Goal: Information Seeking & Learning: Learn about a topic

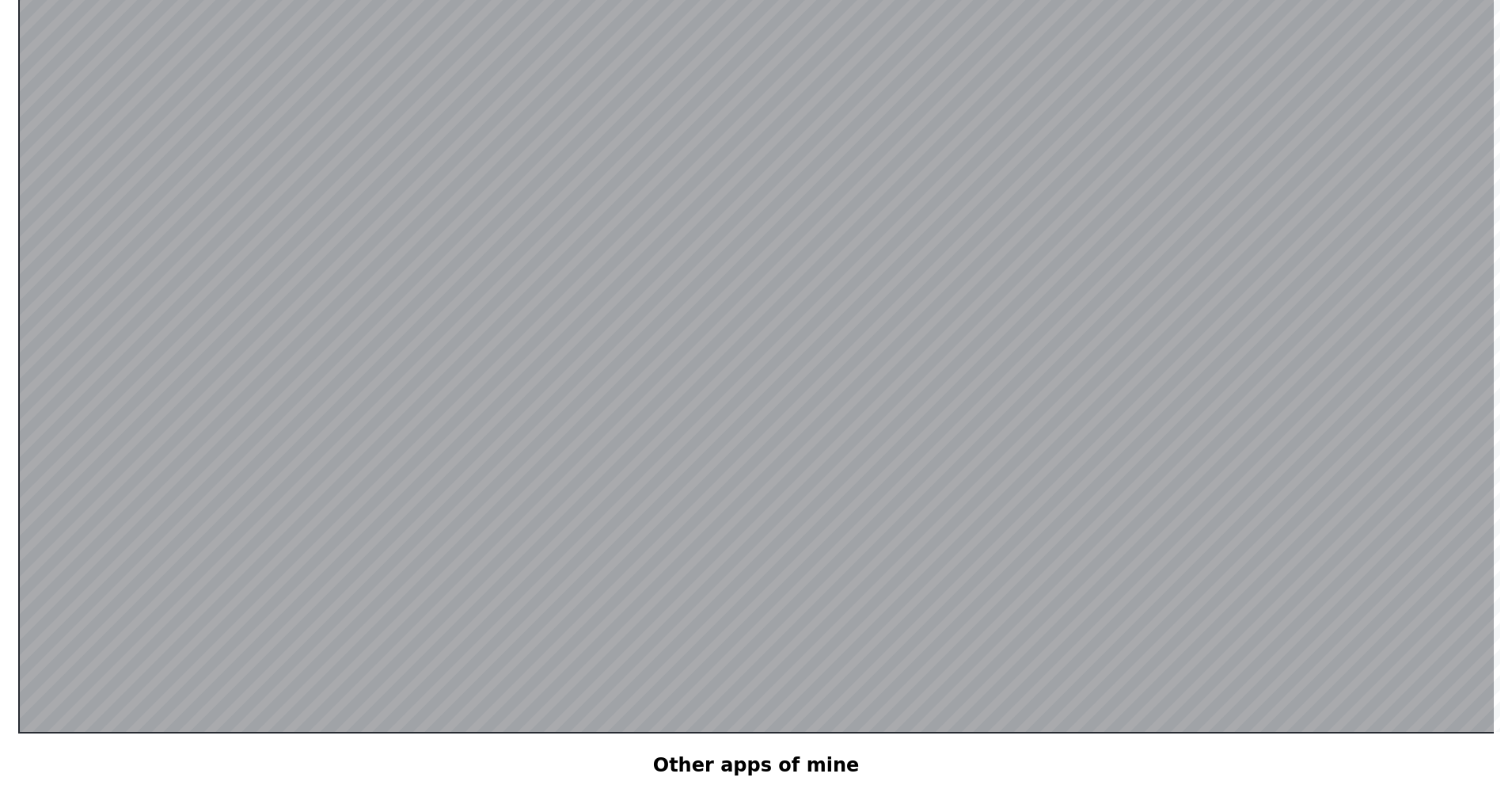
scroll to position [230, 0]
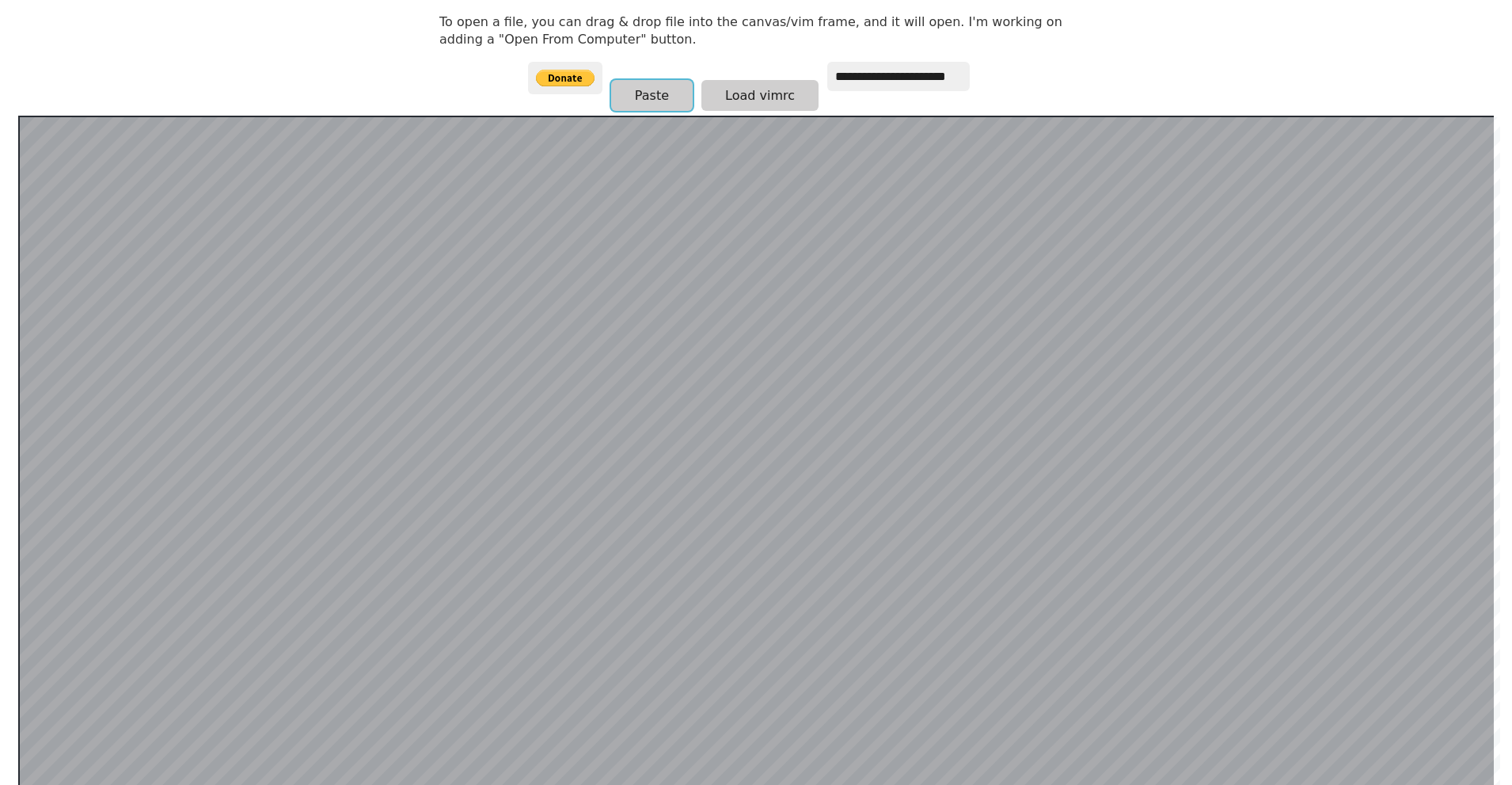
click at [806, 238] on body "**********" at bounding box center [756, 178] width 649 height 785
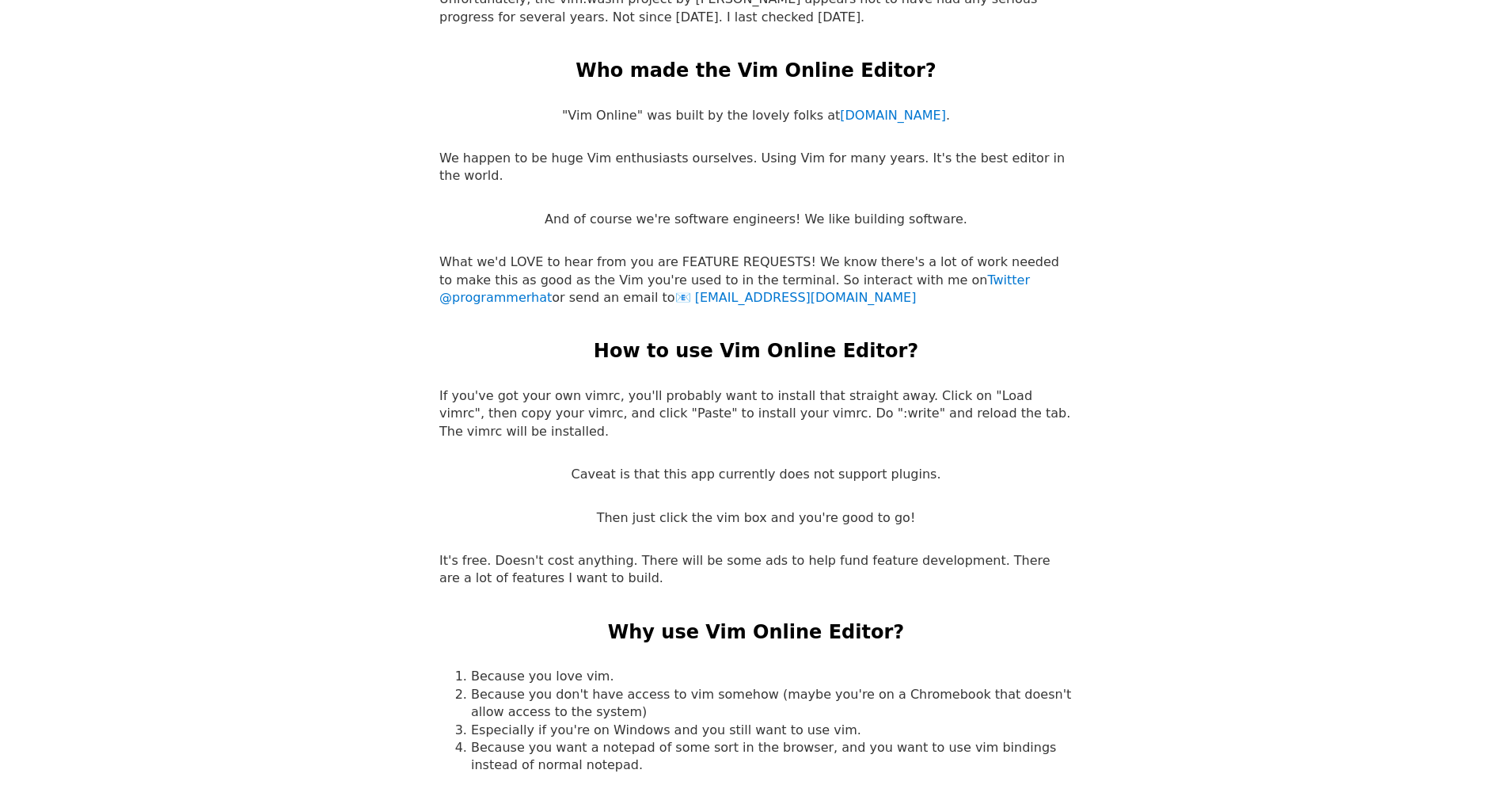
scroll to position [3134, 0]
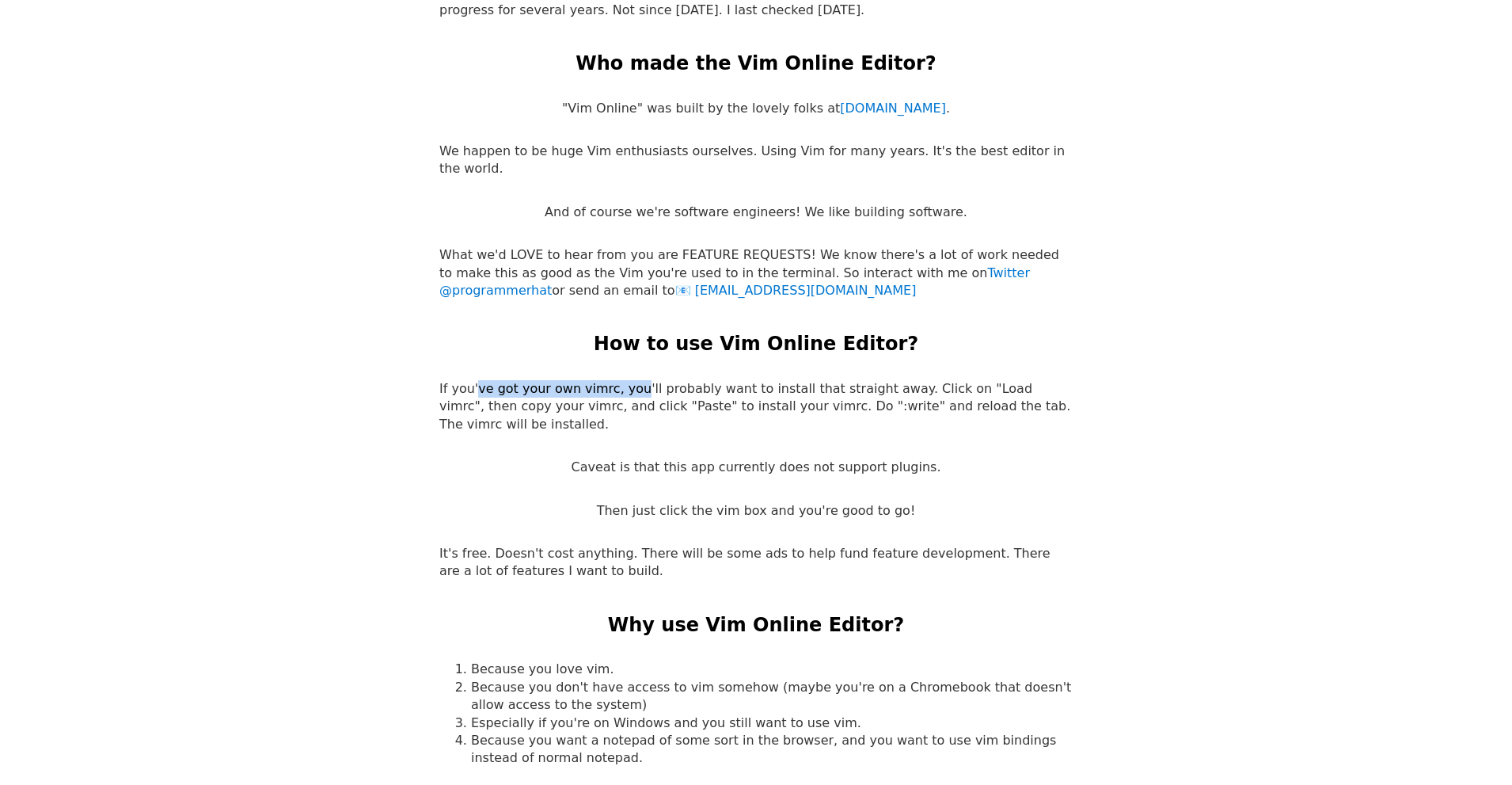
drag, startPoint x: 504, startPoint y: 369, endPoint x: 720, endPoint y: 373, distance: 216.0
click at [620, 380] on p "If you've got your own vimrc, you'll probably want to install that straight awa…" at bounding box center [756, 407] width 634 height 53
click at [720, 380] on p "If you've got your own vimrc, you'll probably want to install that straight awa…" at bounding box center [756, 407] width 634 height 53
drag, startPoint x: 614, startPoint y: 372, endPoint x: 937, endPoint y: 378, distance: 323.1
click at [897, 380] on p "If you've got your own vimrc, you'll probably want to install that straight awa…" at bounding box center [756, 407] width 634 height 53
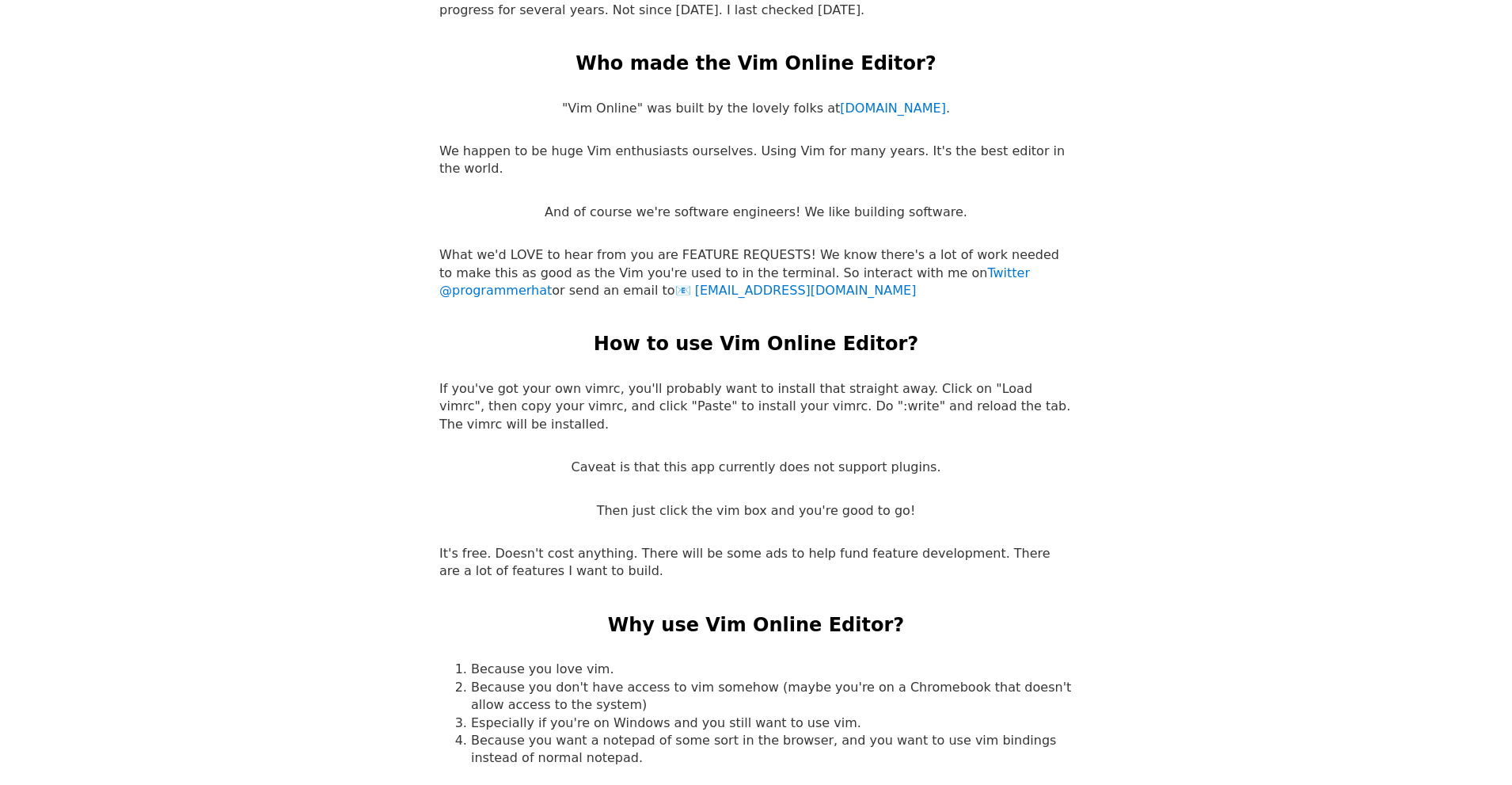
click at [973, 380] on p "If you've got your own vimrc, you'll probably want to install that straight awa…" at bounding box center [756, 407] width 634 height 53
drag, startPoint x: 908, startPoint y: 371, endPoint x: 1037, endPoint y: 374, distance: 129.0
click at [1037, 380] on p "If you've got your own vimrc, you'll probably want to install that straight awa…" at bounding box center [756, 407] width 634 height 53
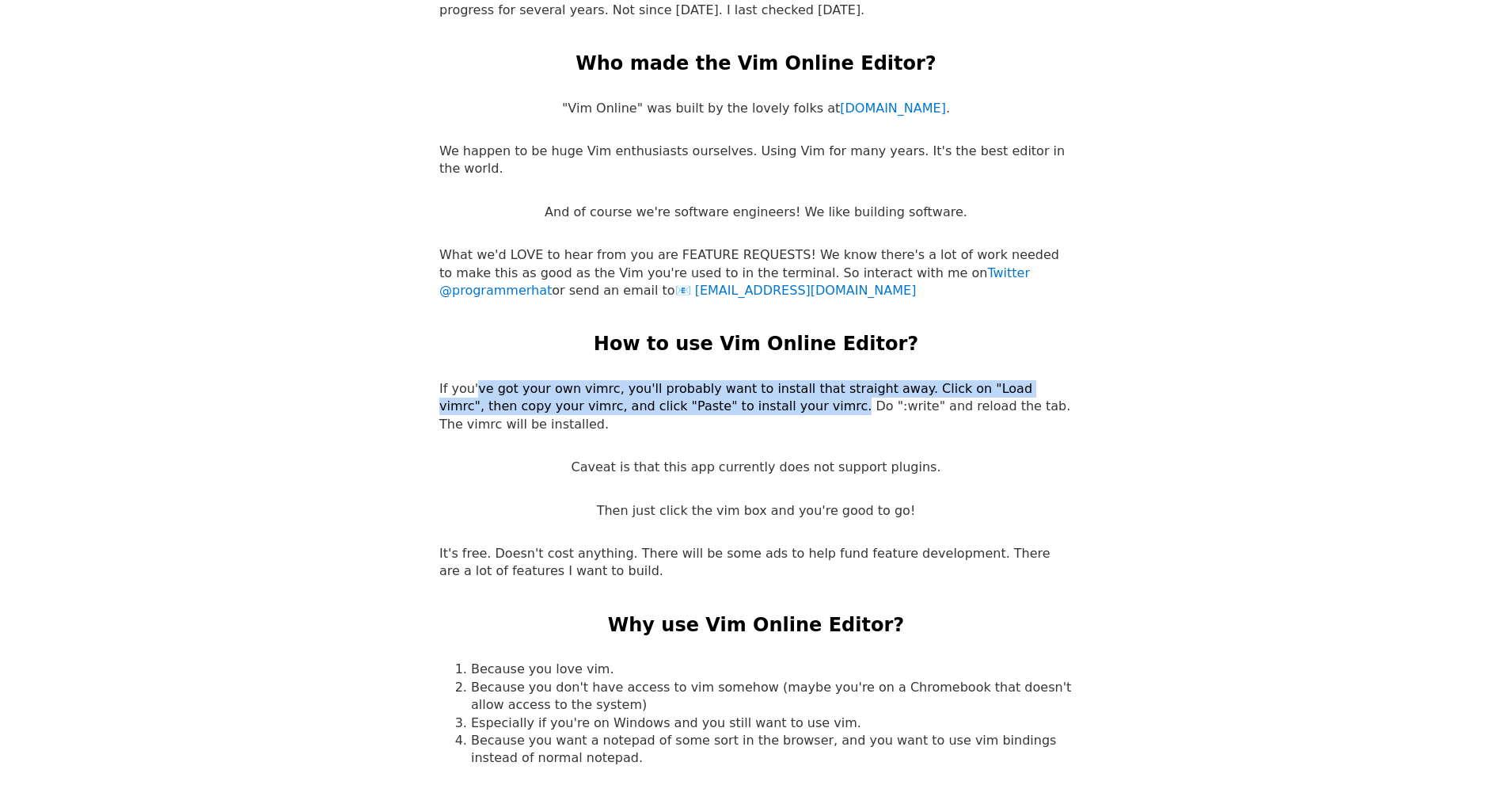
drag, startPoint x: 458, startPoint y: 377, endPoint x: 810, endPoint y: 390, distance: 352.2
click at [786, 390] on p "If you've got your own vimrc, you'll probably want to install that straight awa…" at bounding box center [756, 407] width 634 height 53
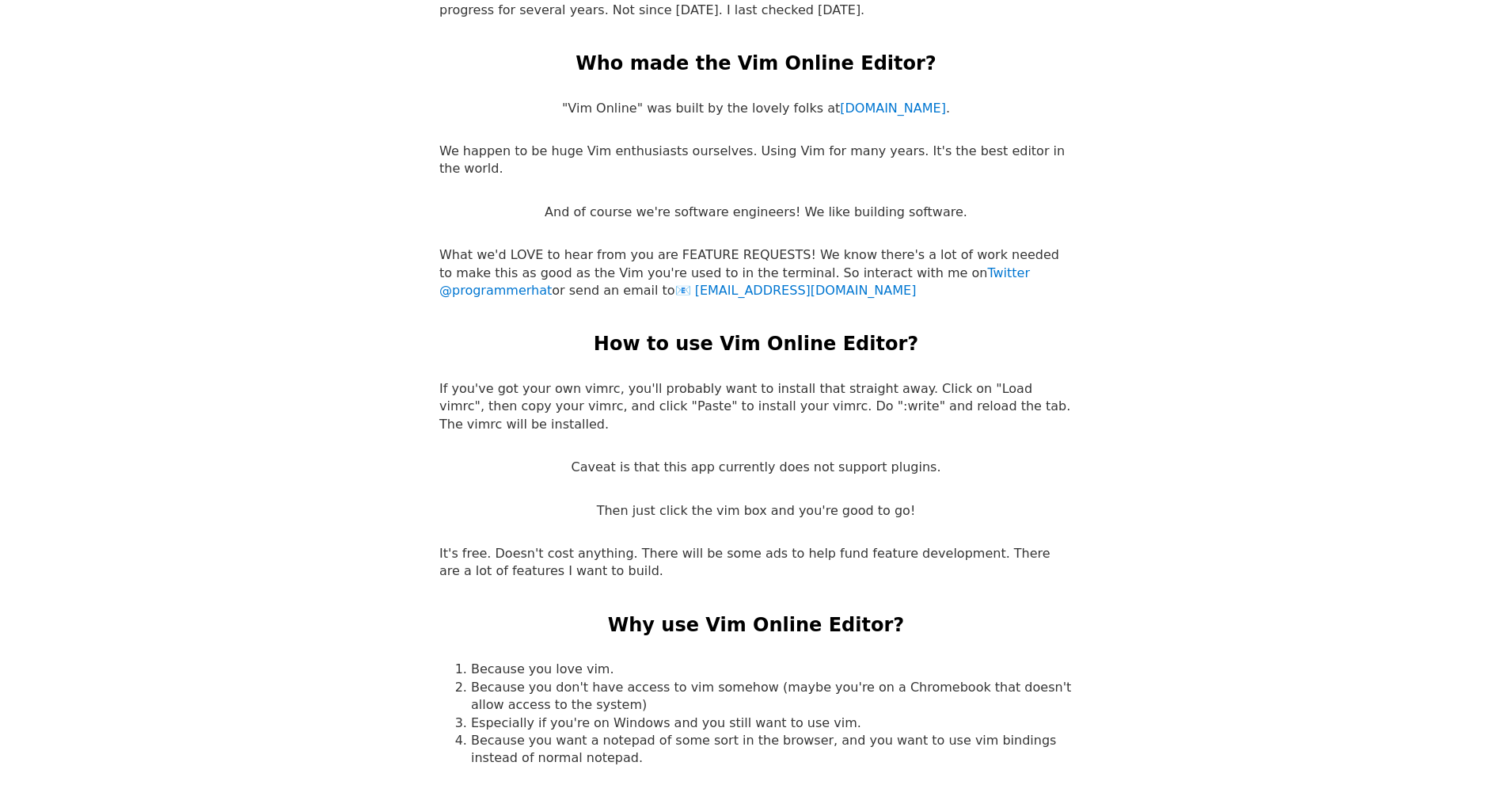
click at [886, 396] on p "If you've got your own vimrc, you'll probably want to install that straight awa…" at bounding box center [756, 407] width 634 height 53
drag, startPoint x: 702, startPoint y: 384, endPoint x: 1029, endPoint y: 394, distance: 327.2
click at [1024, 393] on p "If you've got your own vimrc, you'll probably want to install that straight awa…" at bounding box center [756, 407] width 634 height 53
click at [1061, 399] on p "If you've got your own vimrc, you'll probably want to install that straight awa…" at bounding box center [756, 407] width 634 height 53
drag, startPoint x: 563, startPoint y: 552, endPoint x: 792, endPoint y: 573, distance: 230.0
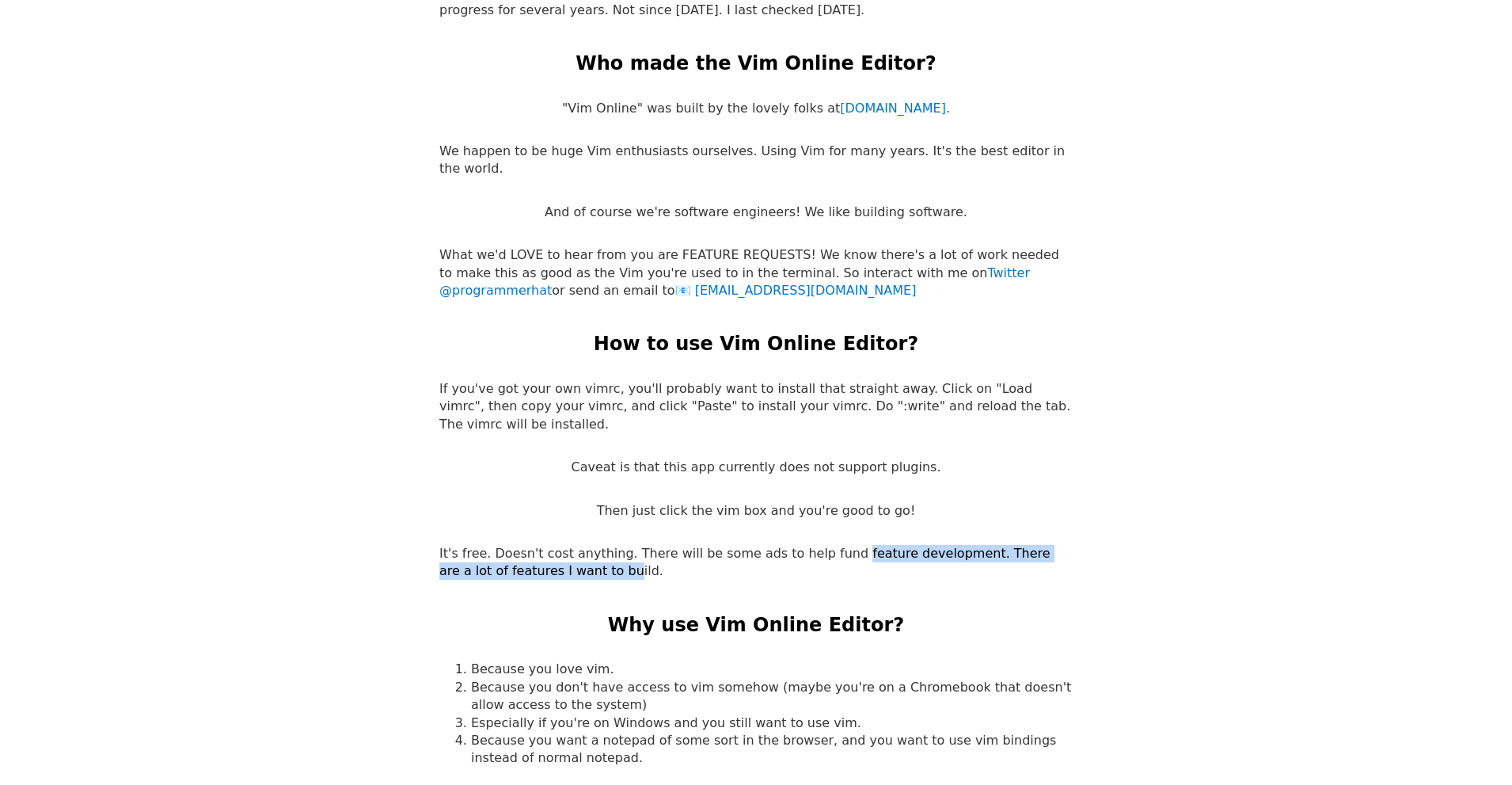
click at [834, 545] on p "It's free. Doesn't cost anything. There will be some ads to help fund feature d…" at bounding box center [756, 562] width 634 height 36
drag, startPoint x: 482, startPoint y: 647, endPoint x: 601, endPoint y: 653, distance: 119.2
click at [601, 660] on li "Because you love vim." at bounding box center [772, 668] width 601 height 17
drag, startPoint x: 484, startPoint y: 674, endPoint x: 631, endPoint y: 668, distance: 147.1
click at [607, 678] on li "Because you don't have access to vim somehow (maybe you're on a Chromebook that…" at bounding box center [772, 696] width 601 height 36
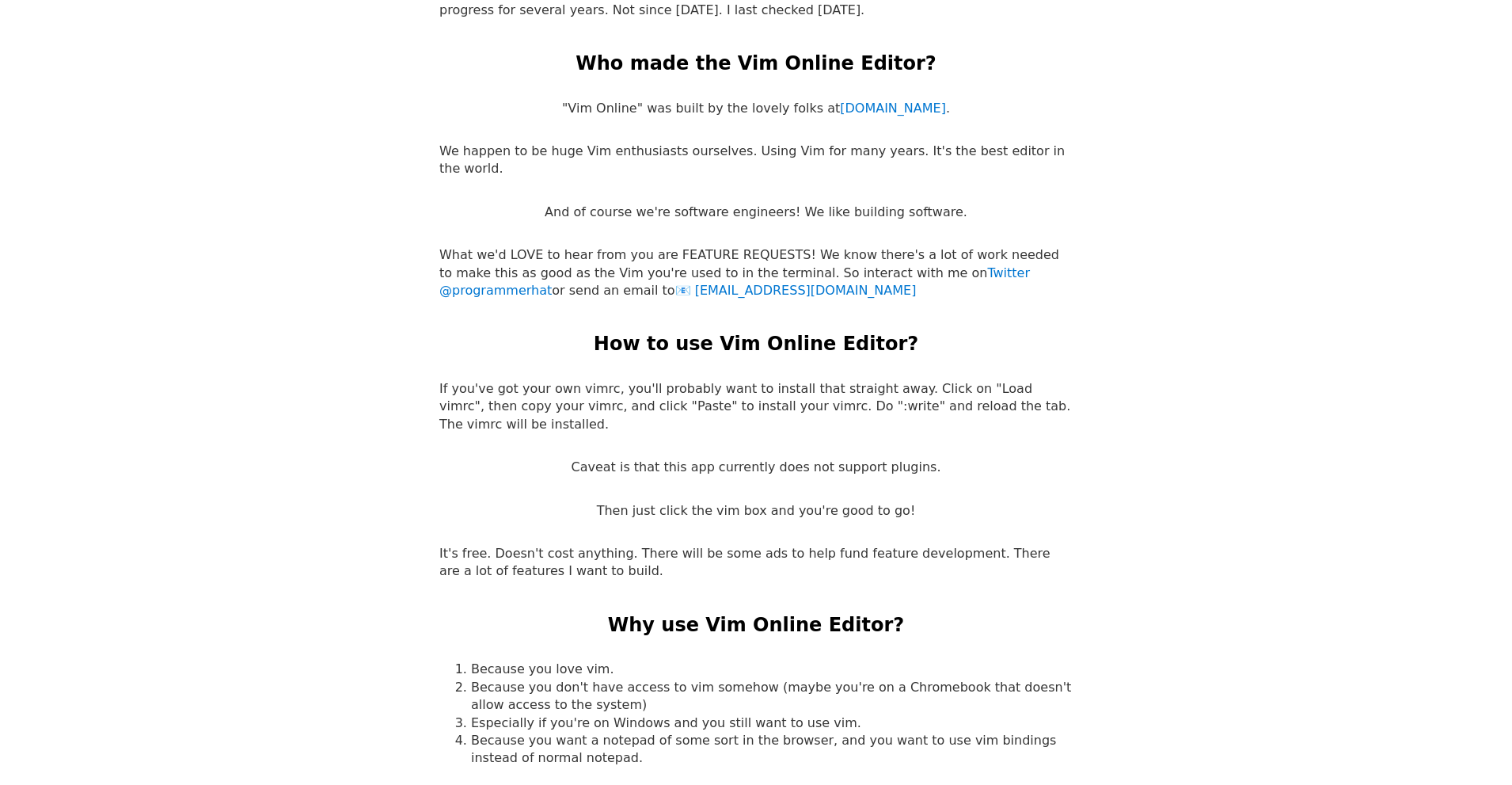
click at [725, 678] on li "Because you don't have access to vim somehow (maybe you're on a Chromebook that…" at bounding box center [772, 696] width 601 height 36
drag, startPoint x: 554, startPoint y: 700, endPoint x: 877, endPoint y: 706, distance: 323.1
click at [877, 714] on li "Especially if you're on Windows and you still want to use vim." at bounding box center [772, 722] width 601 height 17
drag, startPoint x: 512, startPoint y: 727, endPoint x: 1041, endPoint y: 720, distance: 529.0
click at [1041, 731] on li "Because you want a notepad of some sort in the browser, and you want to use vim…" at bounding box center [772, 749] width 601 height 36
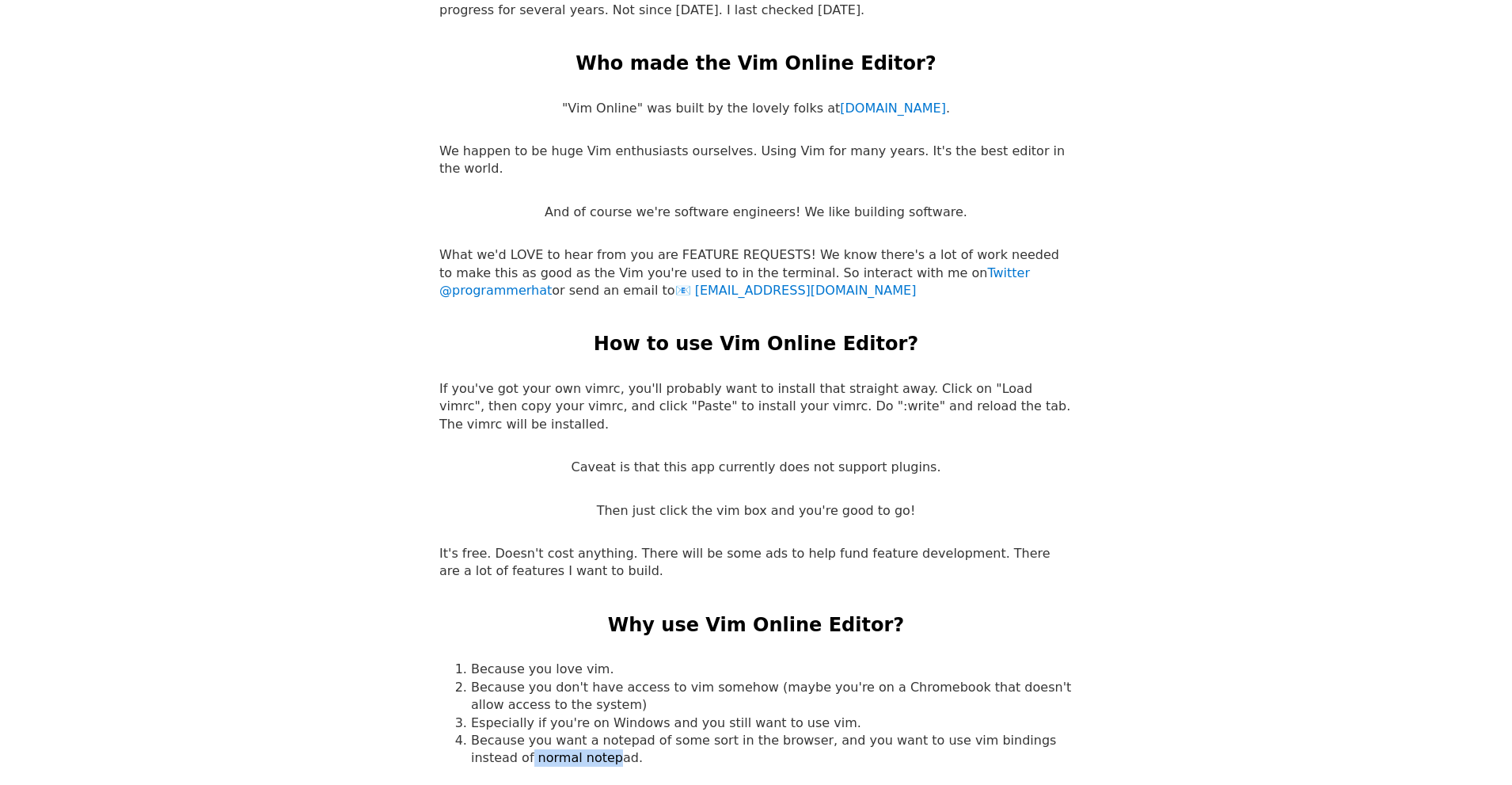
drag, startPoint x: 533, startPoint y: 740, endPoint x: 618, endPoint y: 737, distance: 85.1
click at [618, 737] on li "Because you want a notepad of some sort in the browser, and you want to use vim…" at bounding box center [772, 749] width 601 height 36
click at [689, 660] on li "Because you love vim." at bounding box center [772, 668] width 601 height 17
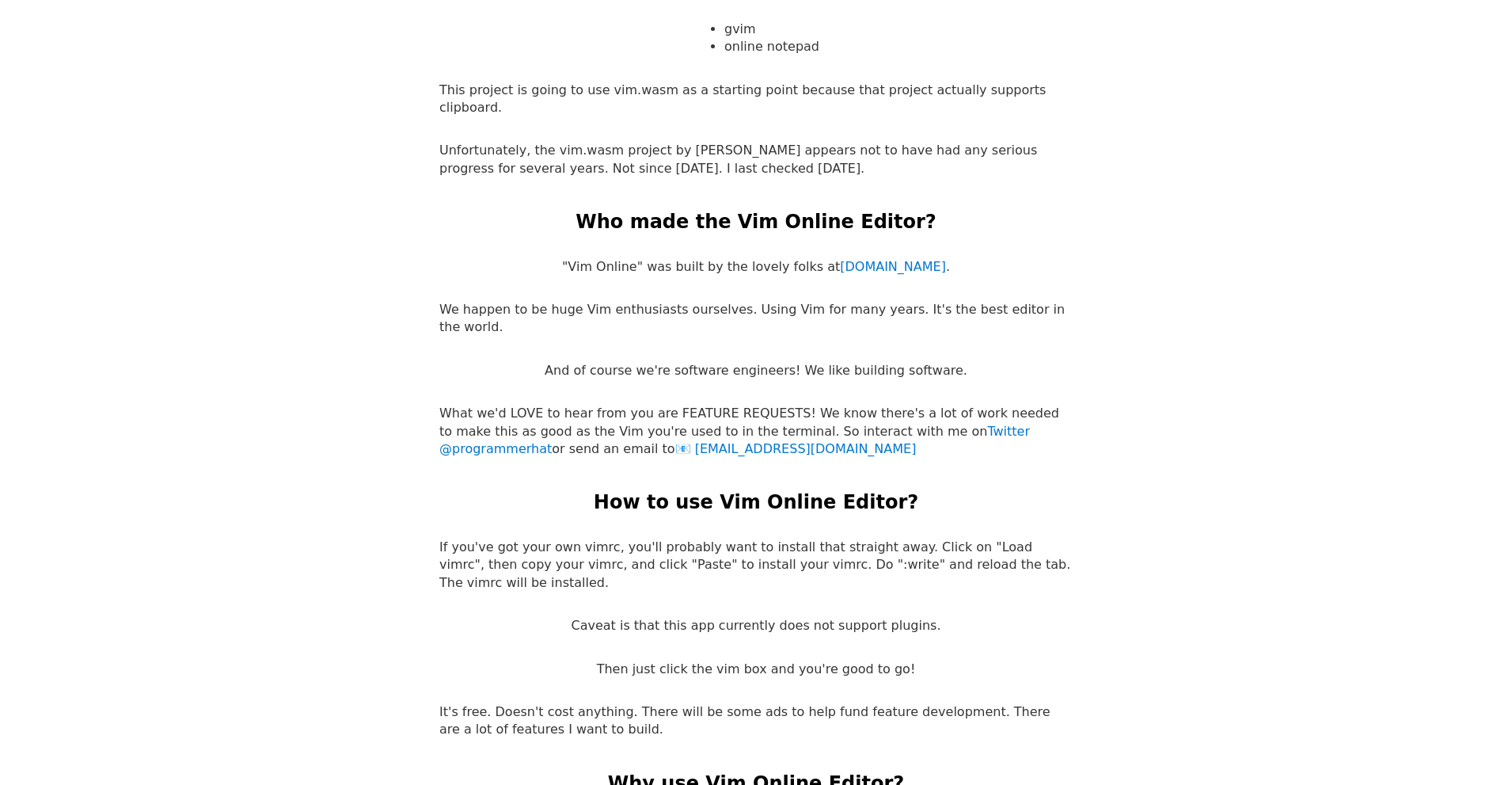
scroll to position [2818, 0]
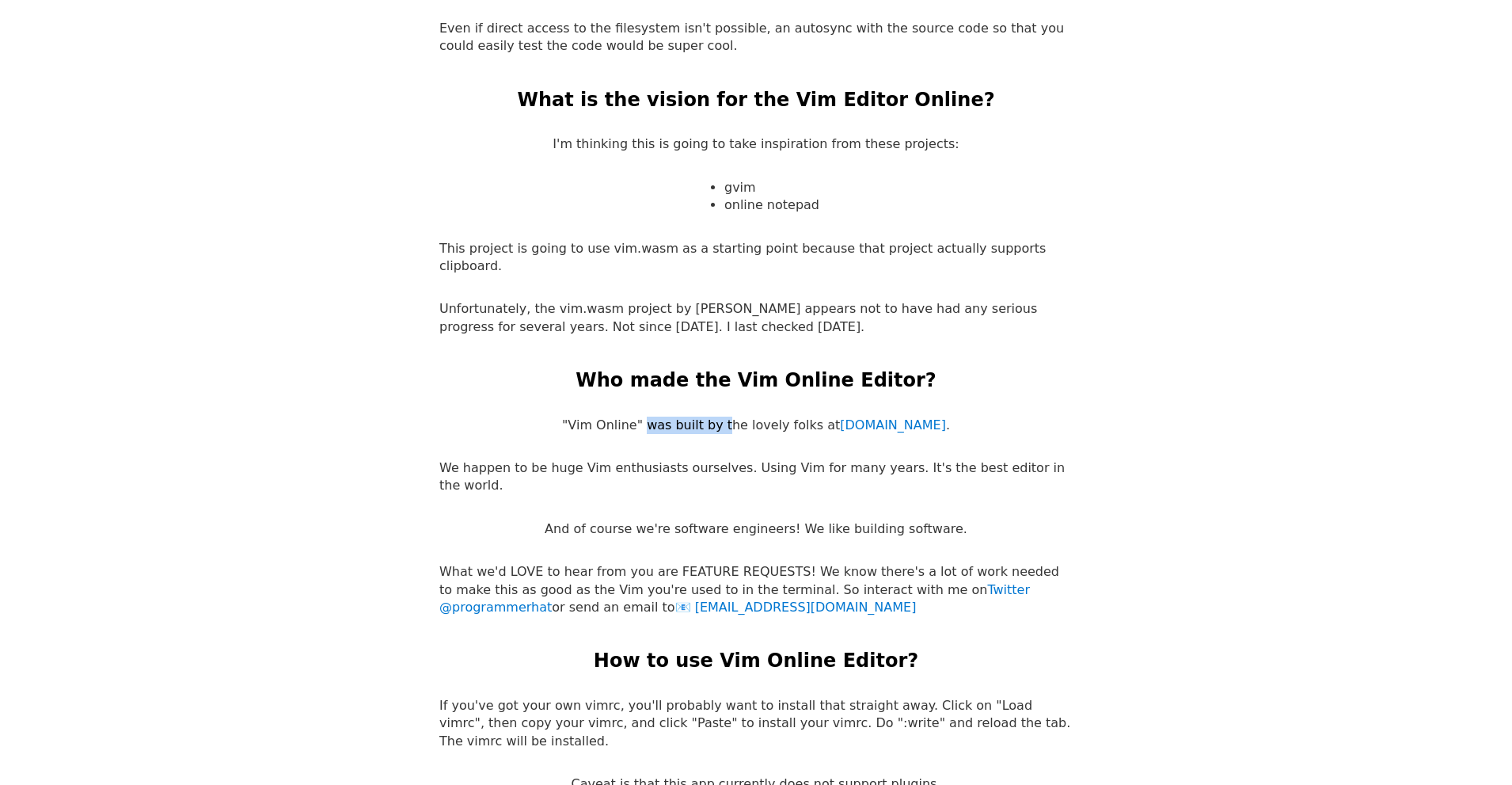
drag, startPoint x: 621, startPoint y: 410, endPoint x: 701, endPoint y: 413, distance: 80.1
click at [701, 416] on p ""Vim Online" was built by the lovely folks at programmerhat.com ." at bounding box center [756, 425] width 388 height 17
drag, startPoint x: 616, startPoint y: 463, endPoint x: 780, endPoint y: 464, distance: 164.0
click at [756, 461] on p "We happen to be huge Vim enthusiasts ourselves. Using Vim for many years. It's …" at bounding box center [756, 477] width 634 height 36
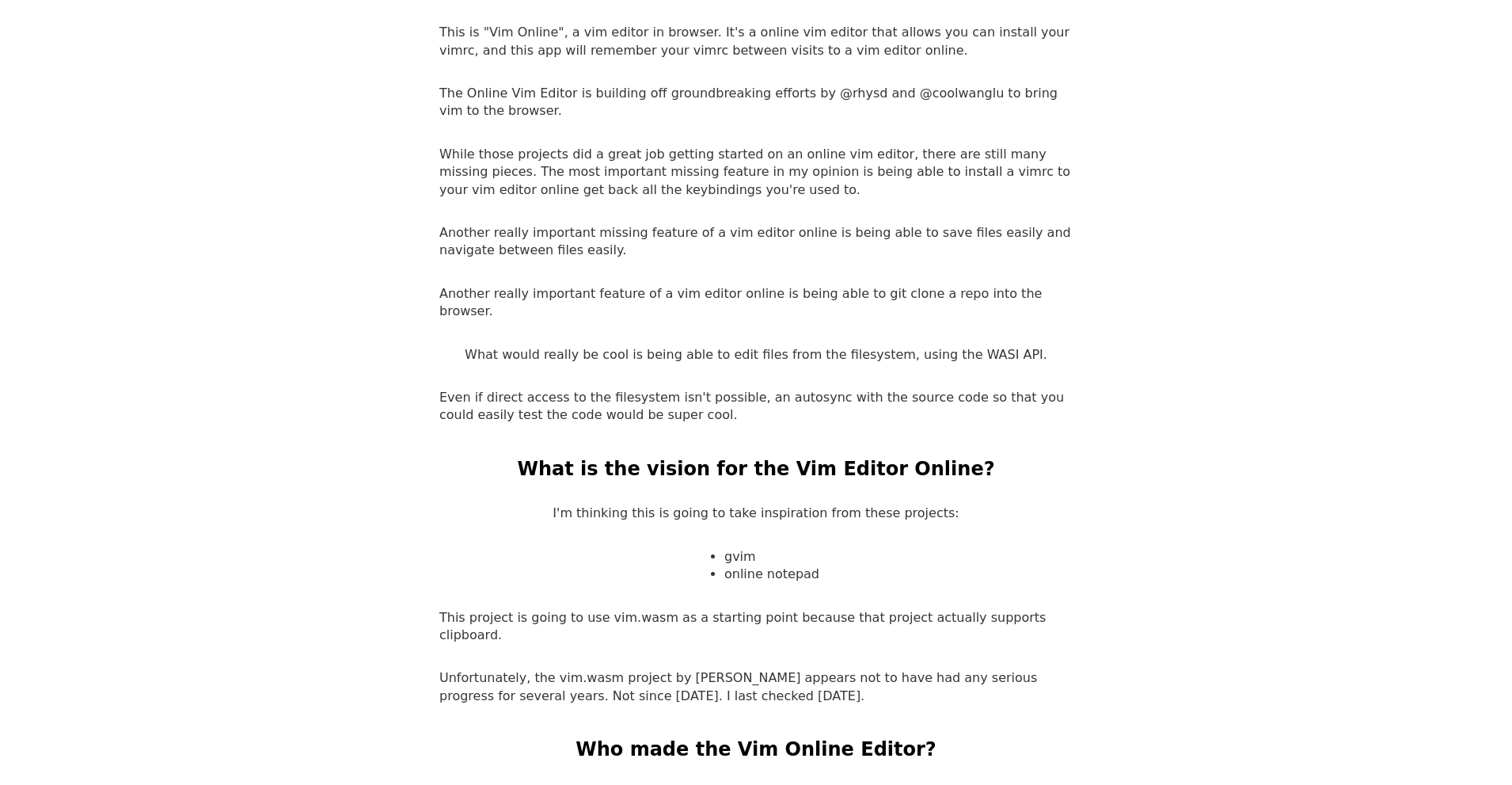
scroll to position [2422, 0]
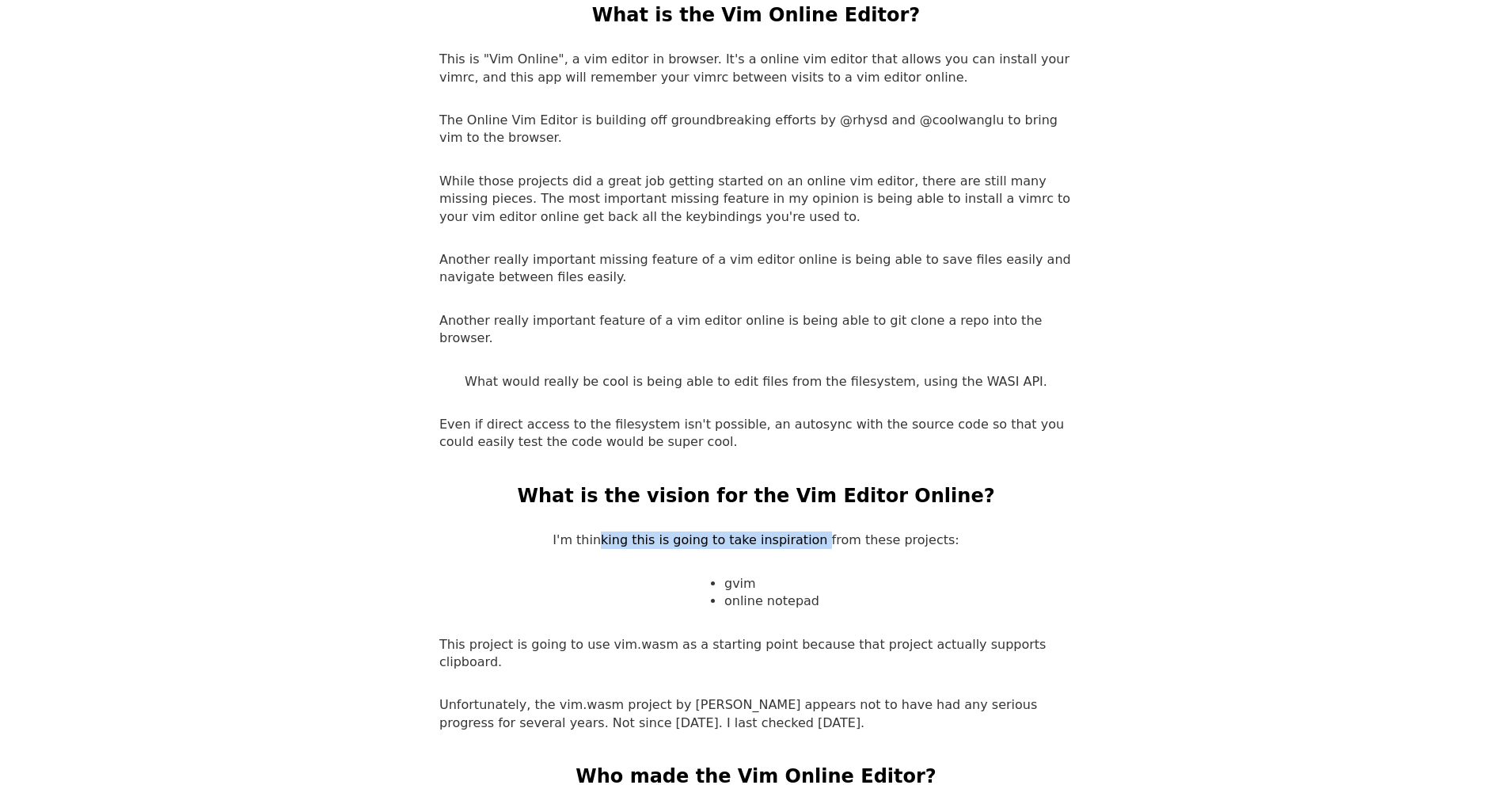
drag, startPoint x: 603, startPoint y: 516, endPoint x: 824, endPoint y: 521, distance: 221.1
click at [824, 531] on p "I'm thinking this is going to take inspiration from these projects:" at bounding box center [756, 540] width 407 height 17
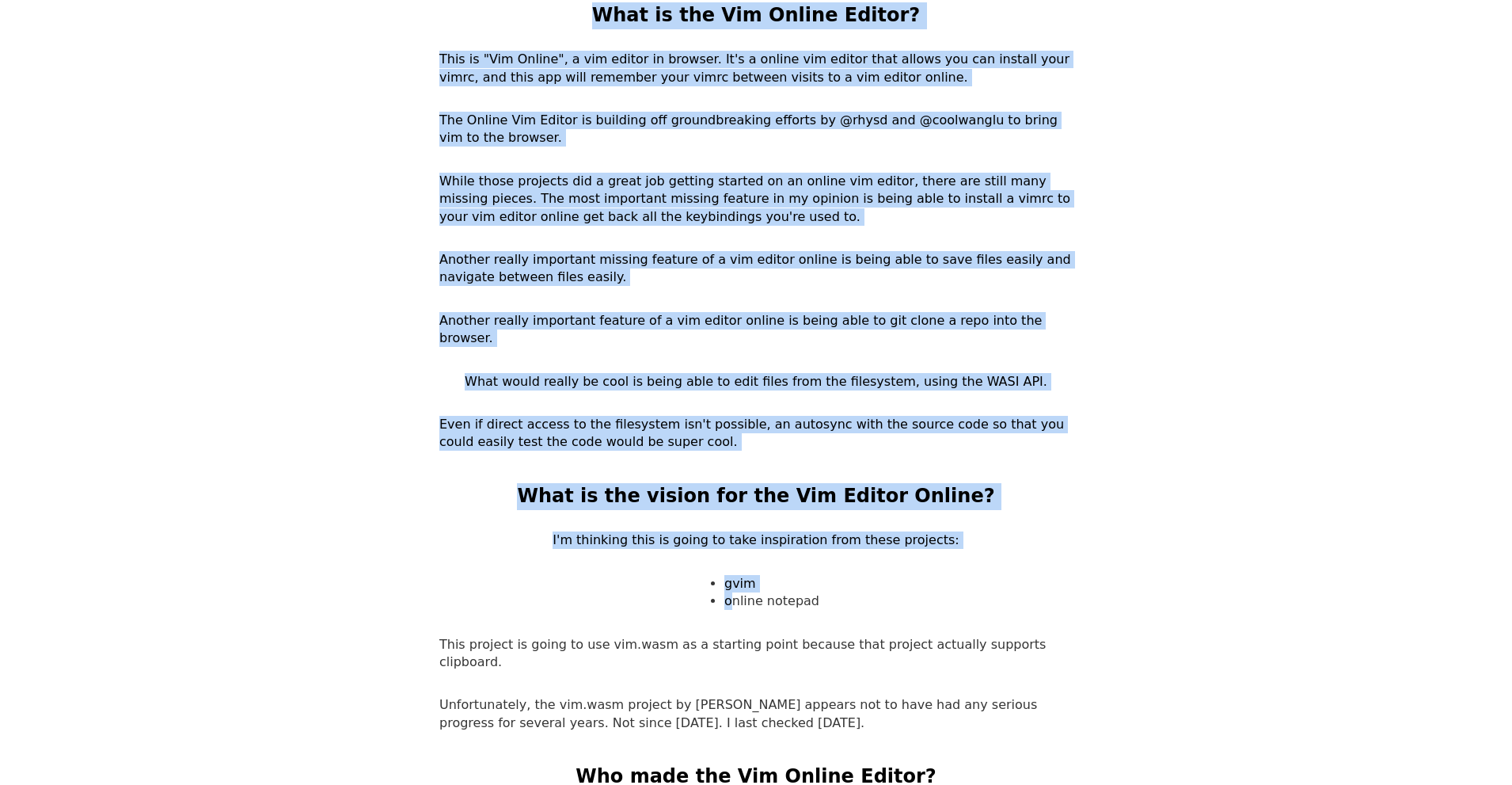
drag, startPoint x: 730, startPoint y: 585, endPoint x: 891, endPoint y: 592, distance: 161.2
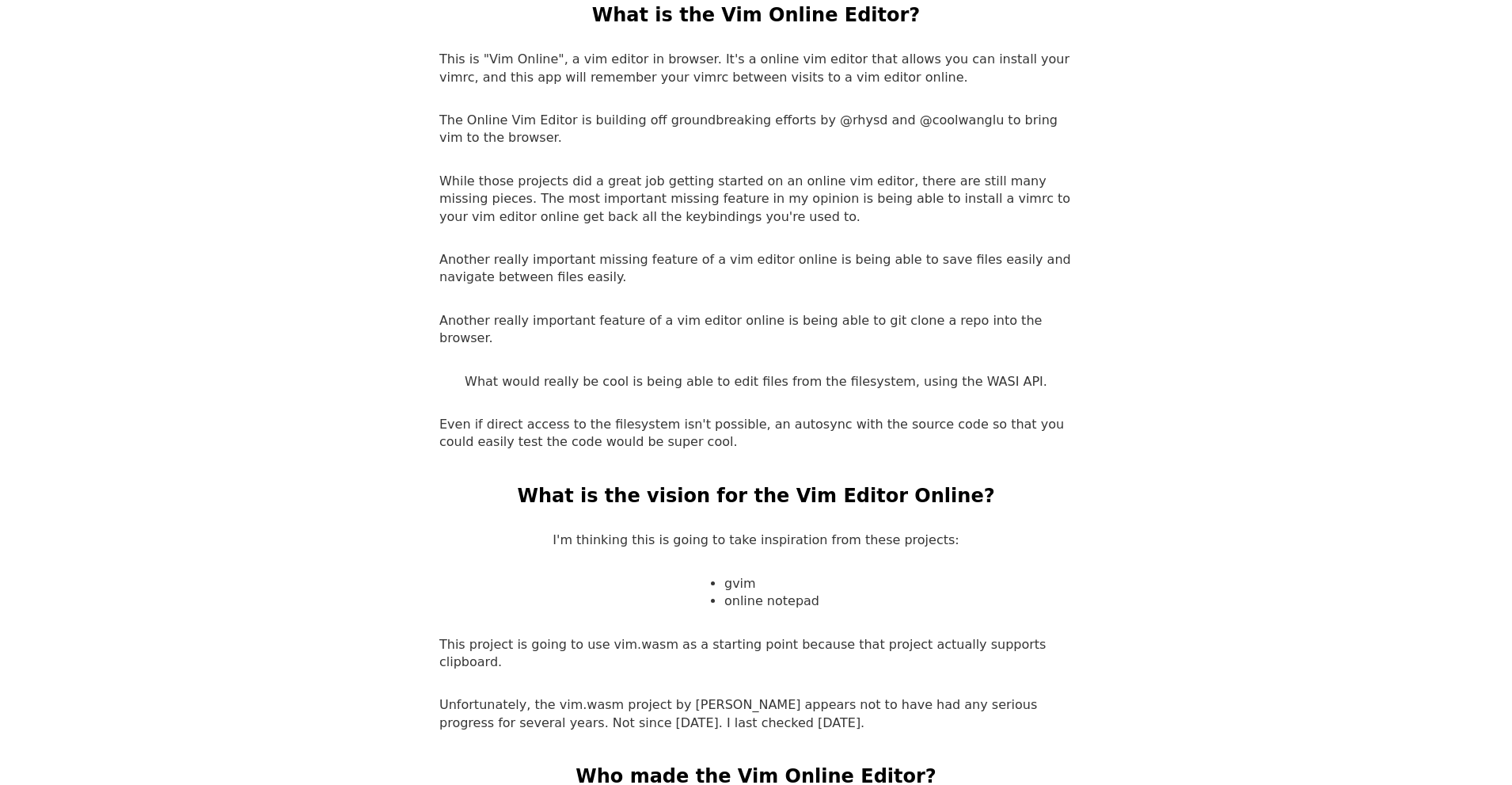
drag, startPoint x: 512, startPoint y: 621, endPoint x: 860, endPoint y: 635, distance: 348.3
click at [860, 635] on p "This project is going to use vim.wasm as a starting point because that project …" at bounding box center [756, 653] width 634 height 36
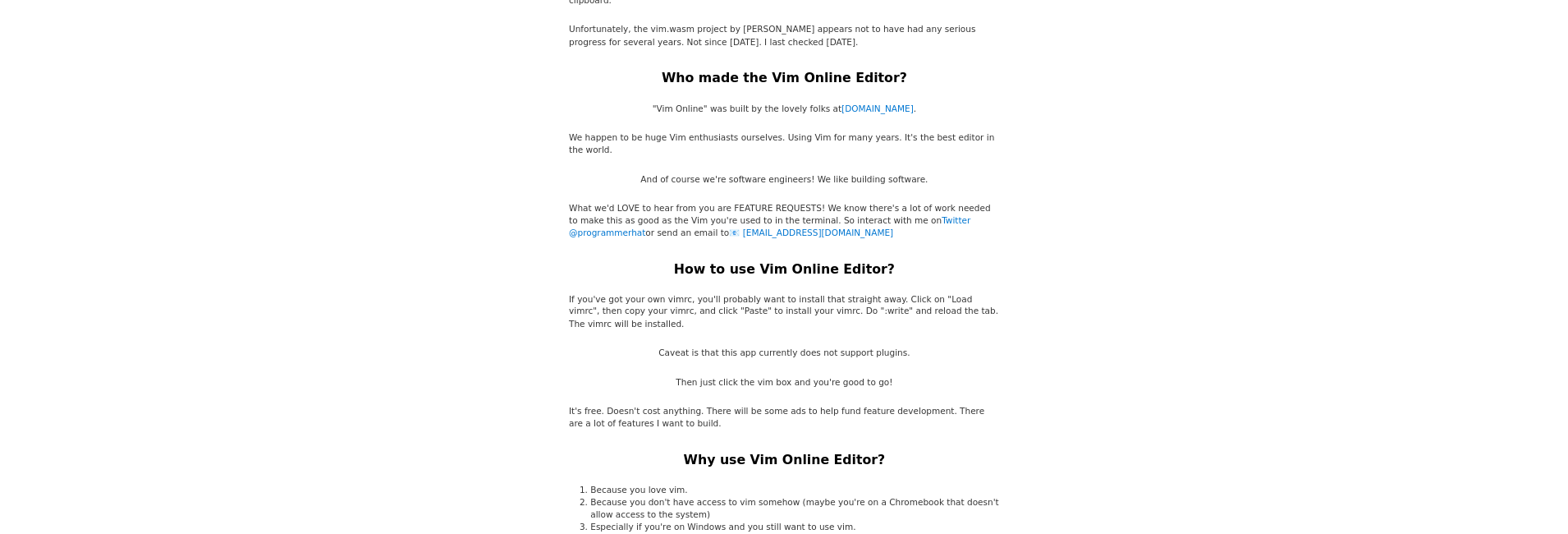
scroll to position [3170, 0]
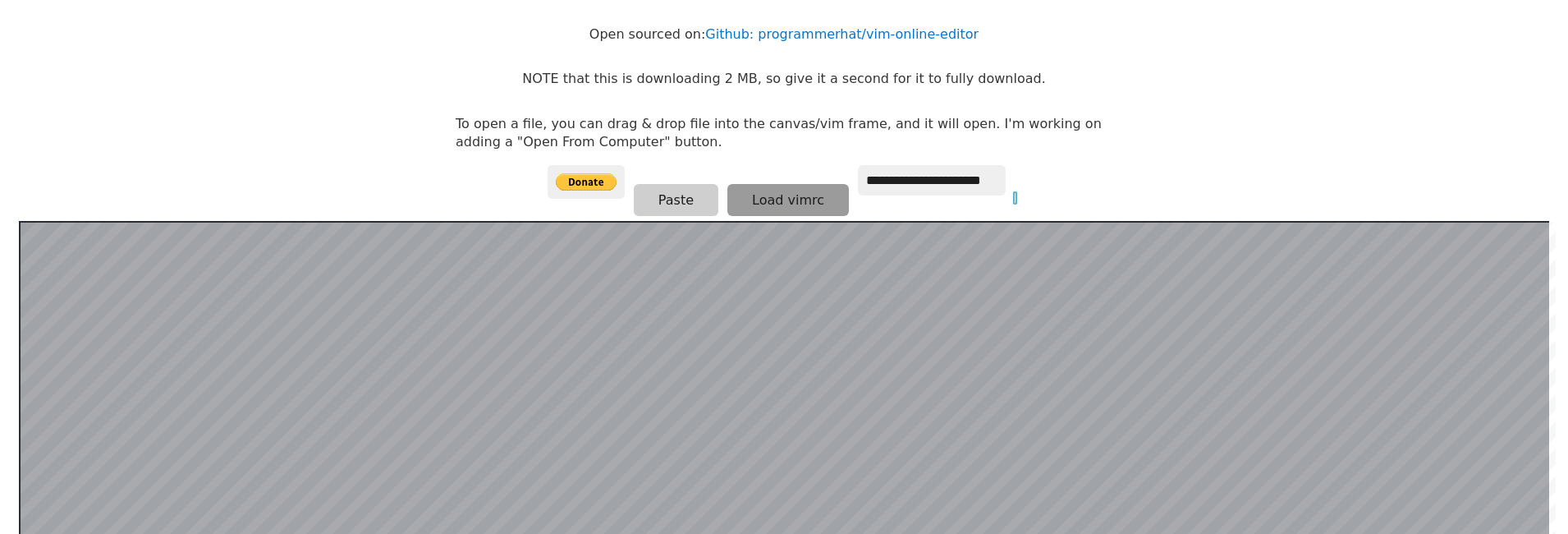
scroll to position [74, 0]
